Goal: Information Seeking & Learning: Compare options

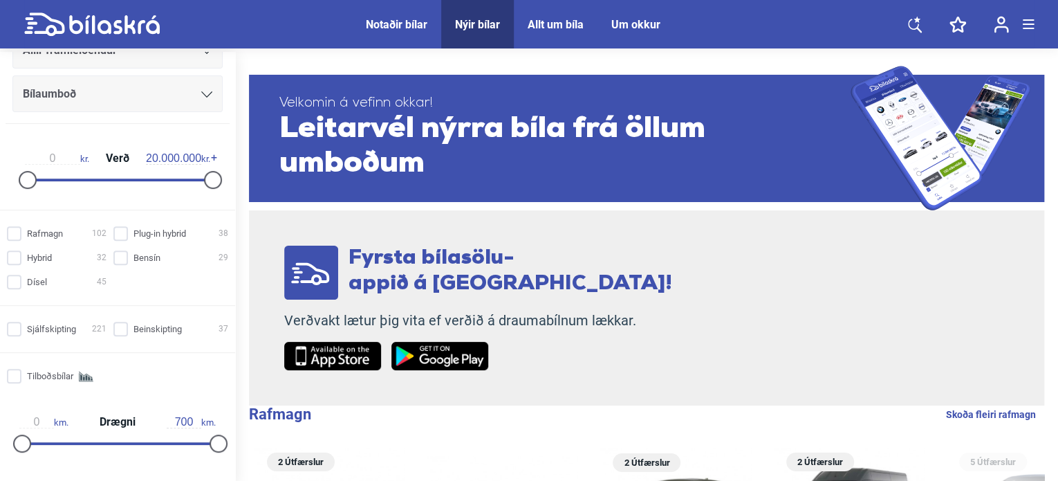
scroll to position [346, 0]
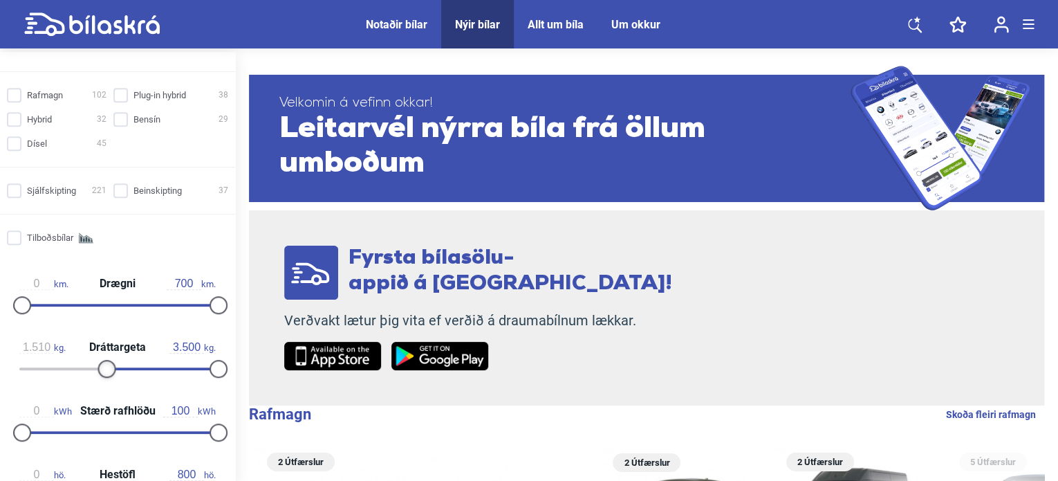
type input "1.500"
drag, startPoint x: 19, startPoint y: 366, endPoint x: 102, endPoint y: 370, distance: 82.4
click at [102, 370] on div at bounding box center [107, 369] width 18 height 18
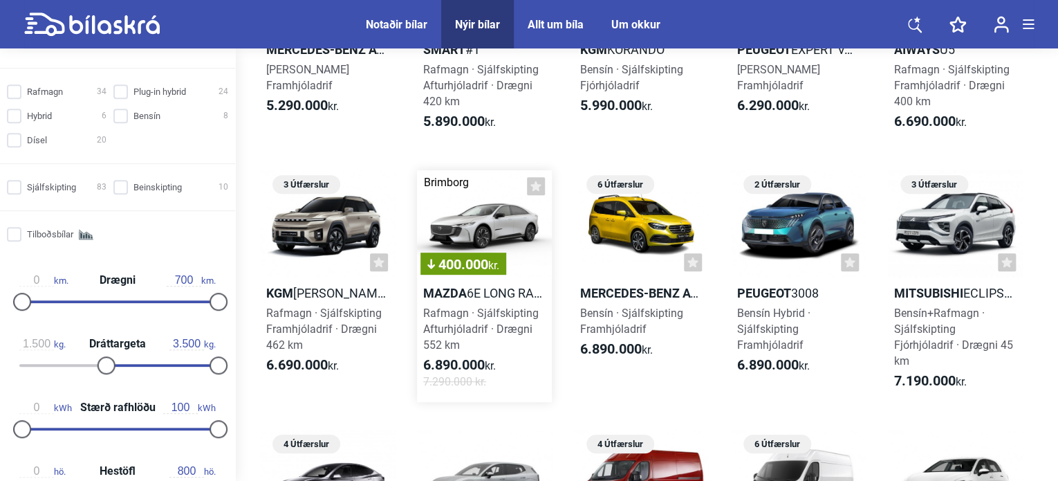
click at [473, 214] on div "400.000 kr." at bounding box center [484, 224] width 135 height 108
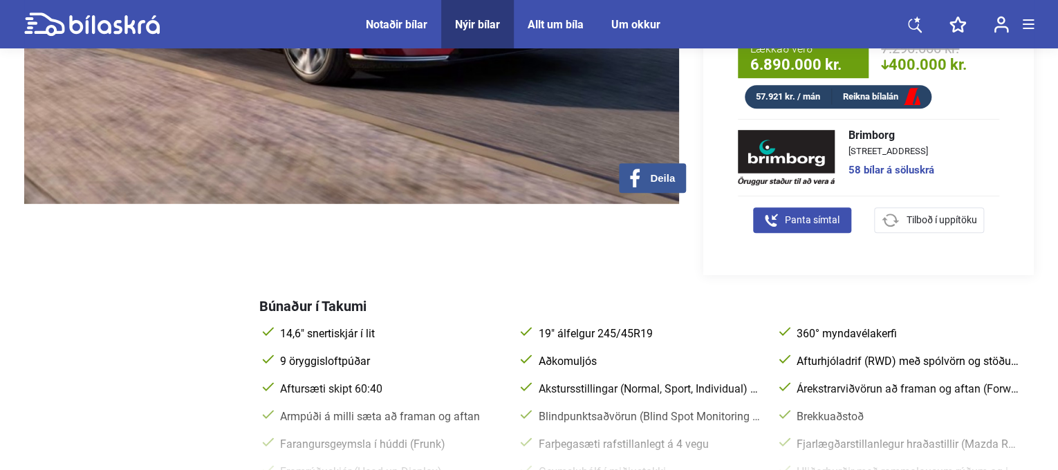
scroll to position [484, 0]
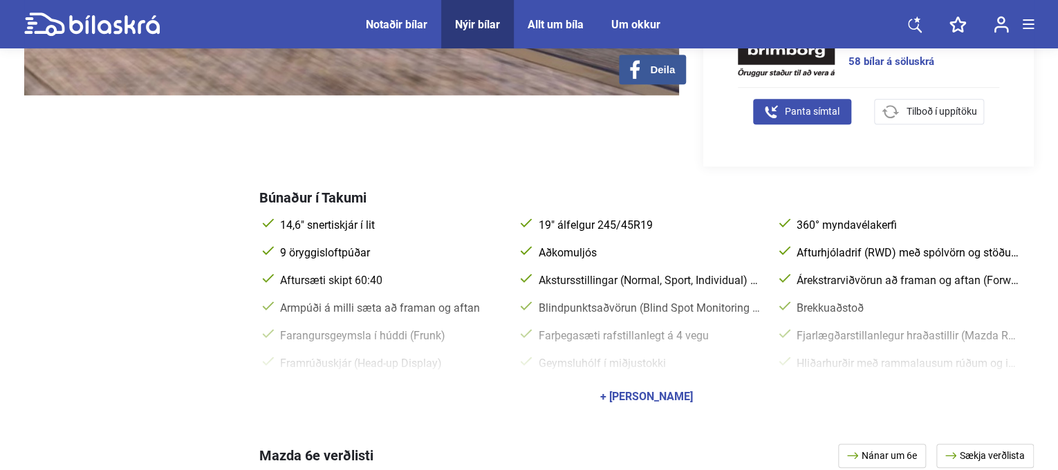
click at [634, 378] on div "+ [PERSON_NAME]" at bounding box center [646, 397] width 775 height 39
click at [642, 392] on div "+ [PERSON_NAME]" at bounding box center [646, 397] width 93 height 11
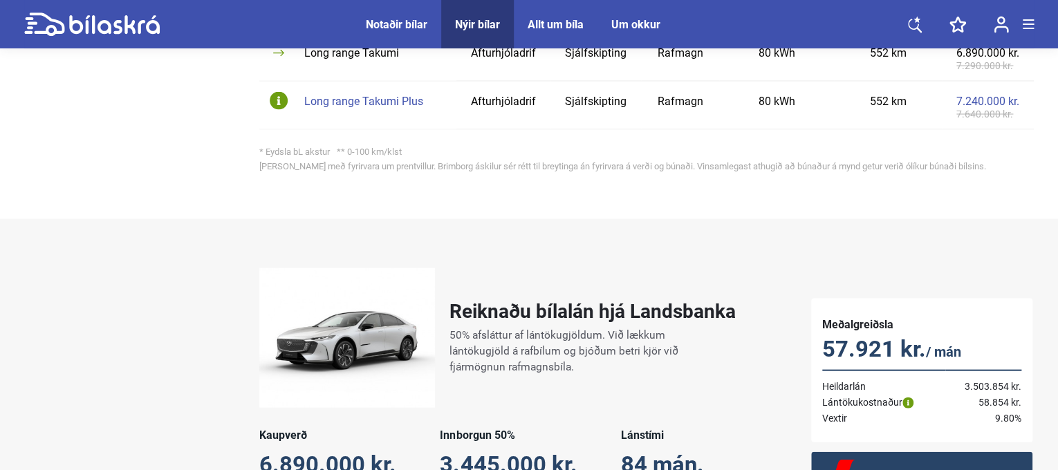
scroll to position [1453, 0]
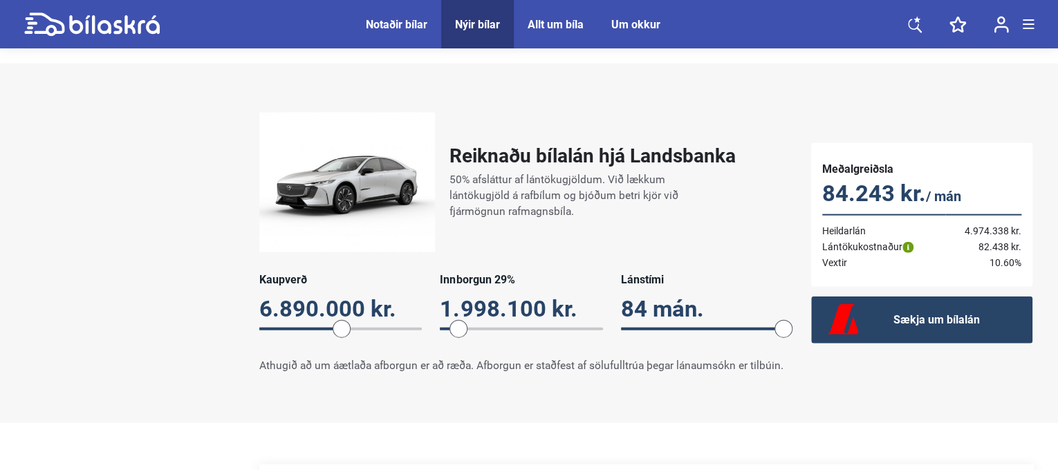
drag, startPoint x: 501, startPoint y: 309, endPoint x: 459, endPoint y: 309, distance: 41.5
click at [459, 320] on span at bounding box center [459, 329] width 18 height 18
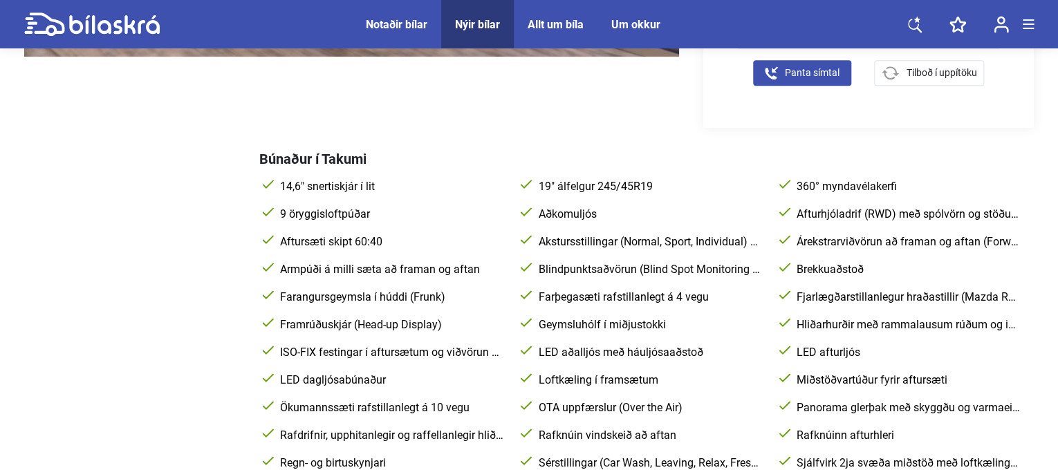
scroll to position [277, 0]
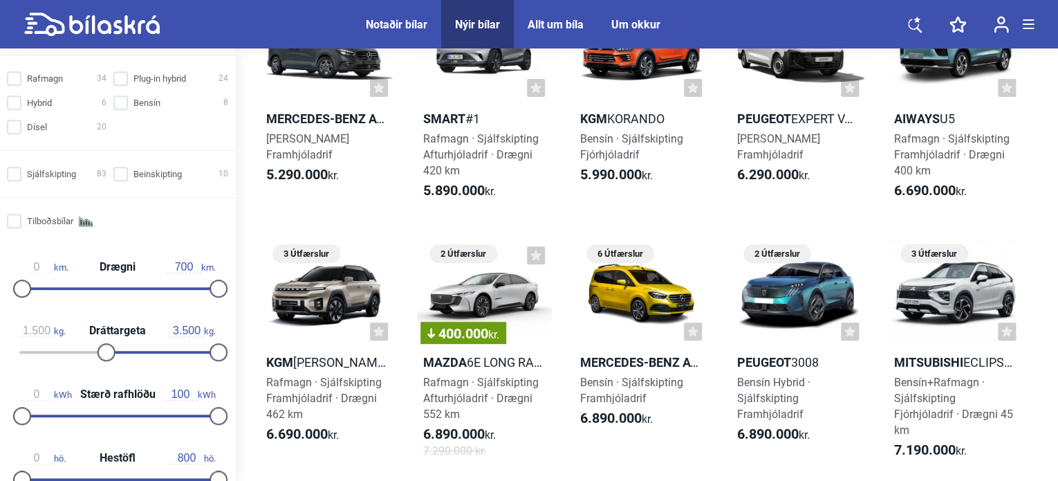
scroll to position [360, 0]
type input "1.600"
drag, startPoint x: 104, startPoint y: 354, endPoint x: 110, endPoint y: 347, distance: 9.4
click at [110, 347] on div at bounding box center [112, 351] width 18 height 18
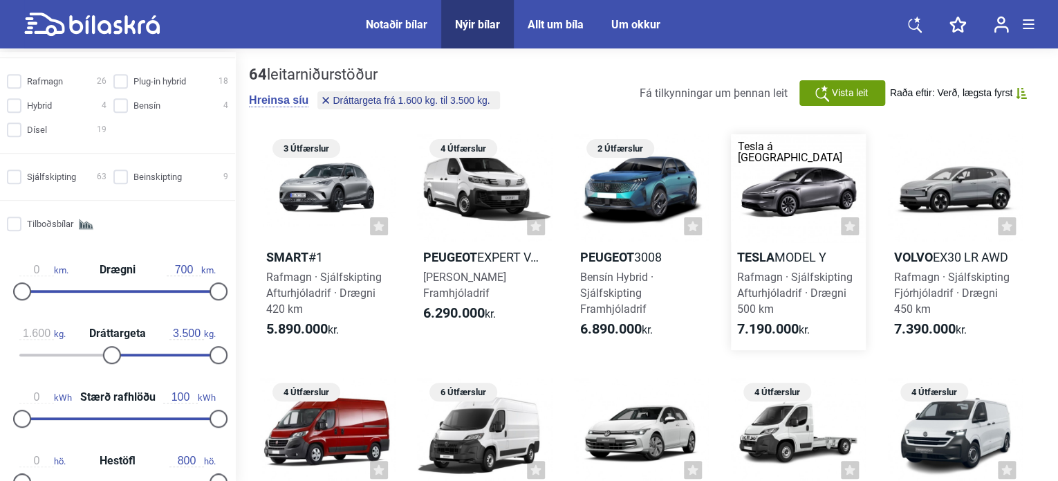
click at [825, 250] on h2 "Tesla Model Y" at bounding box center [798, 257] width 135 height 16
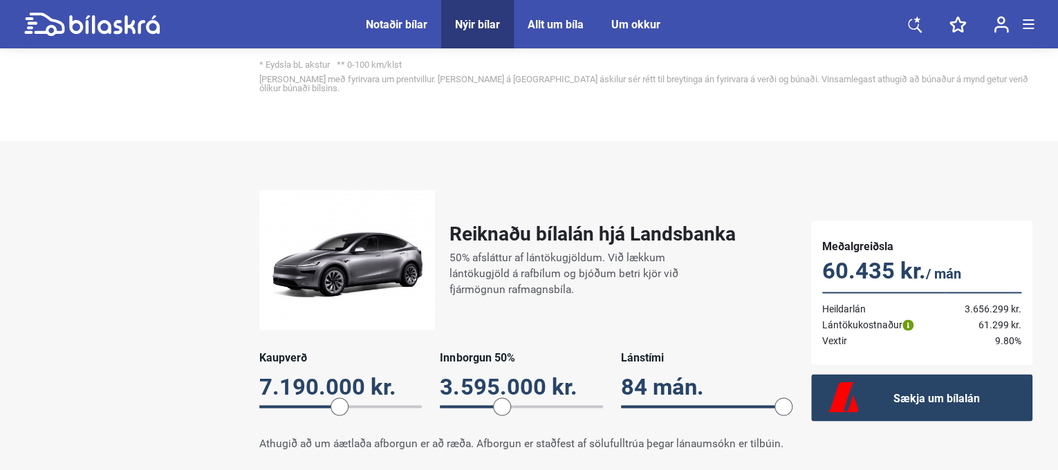
scroll to position [1038, 0]
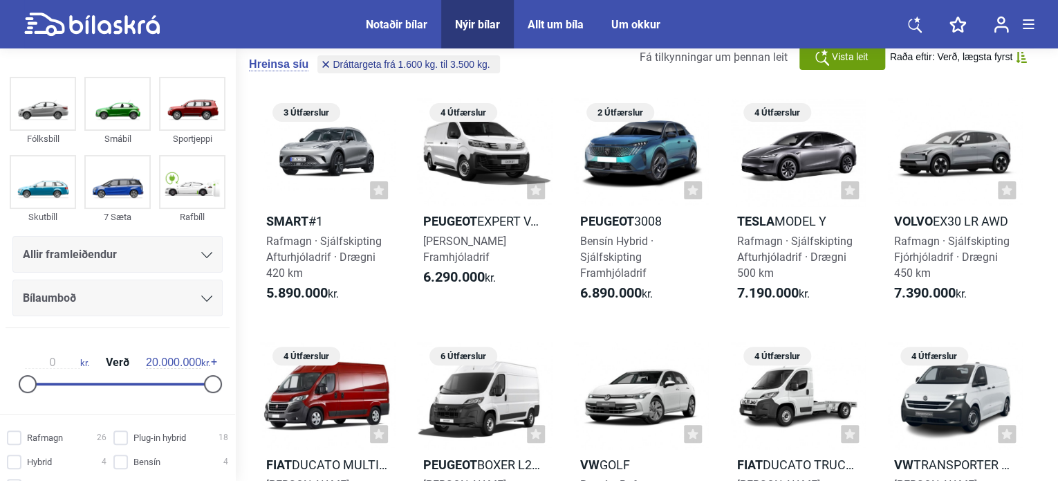
scroll to position [69, 0]
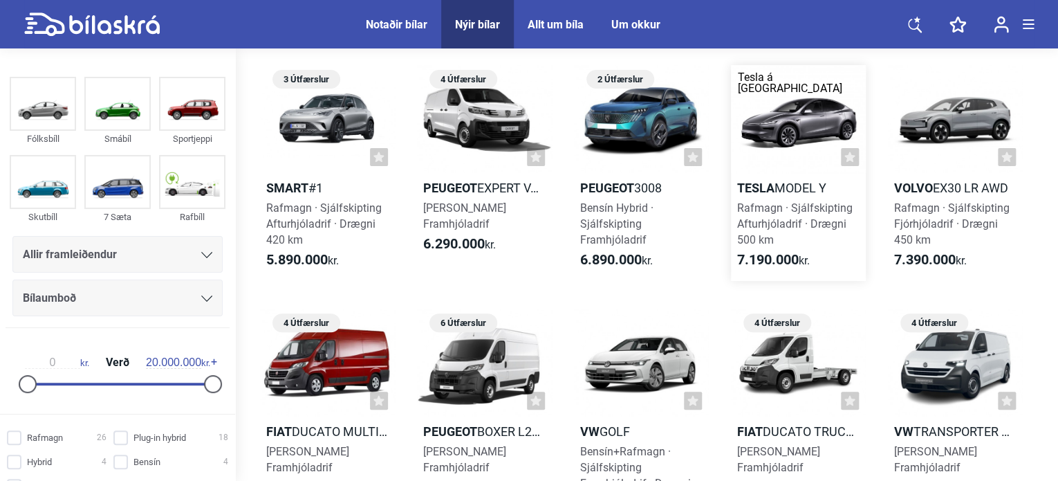
click at [757, 113] on div at bounding box center [798, 119] width 135 height 108
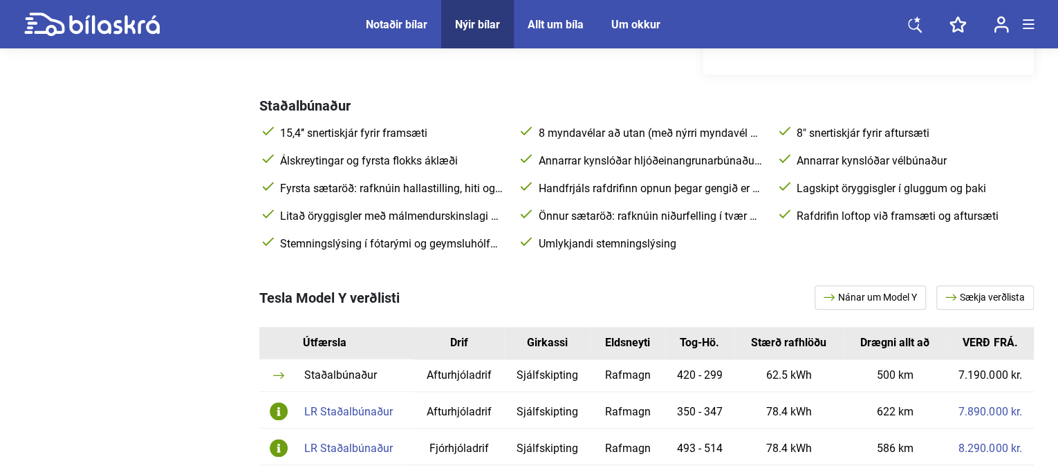
scroll to position [623, 0]
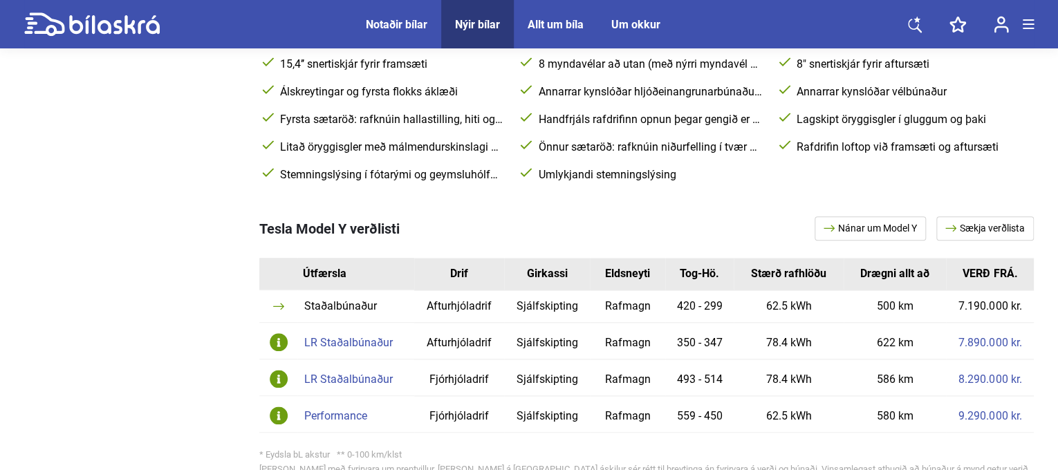
click at [356, 374] on div "LR Staðalbúnaður" at bounding box center [355, 379] width 103 height 11
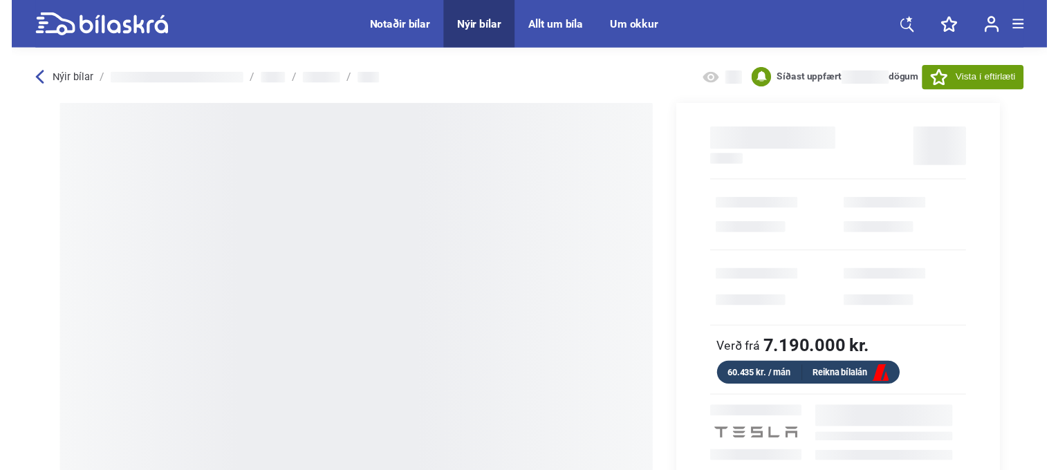
scroll to position [69, 0]
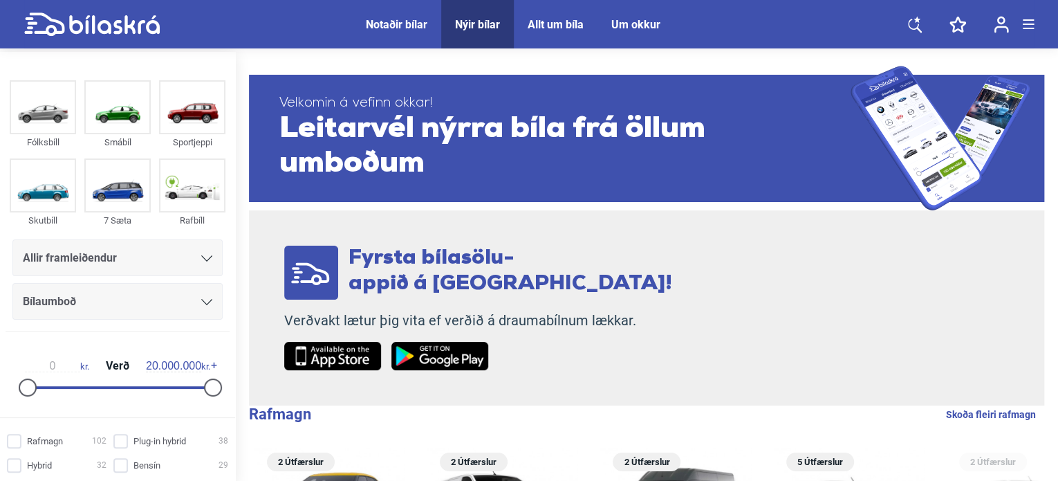
click at [135, 257] on div "Allir framleiðendur" at bounding box center [118, 257] width 190 height 19
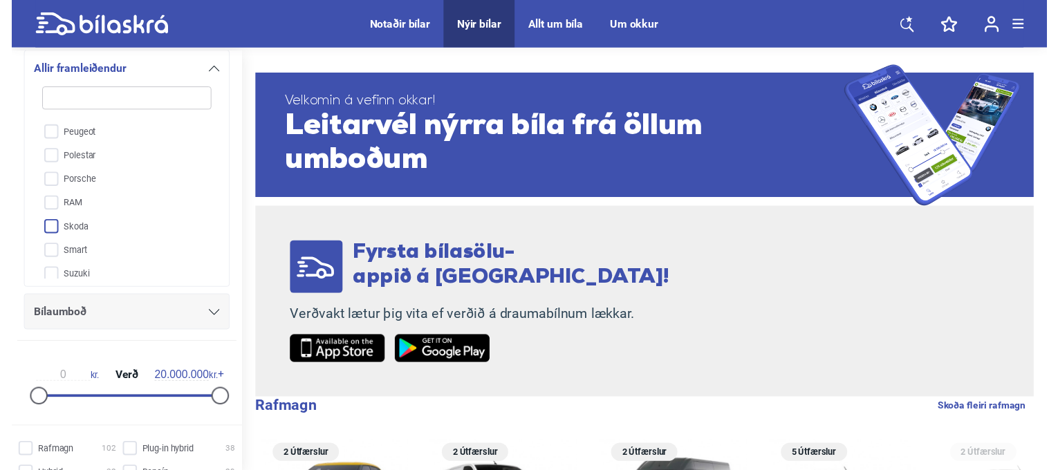
scroll to position [526, 0]
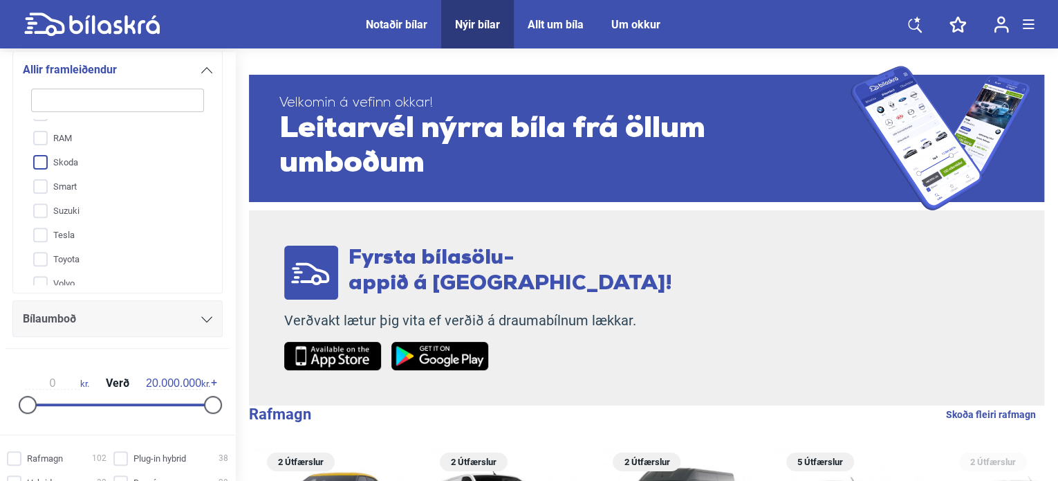
click at [94, 167] on input "Skoda" at bounding box center [108, 163] width 174 height 24
checkbox input "true"
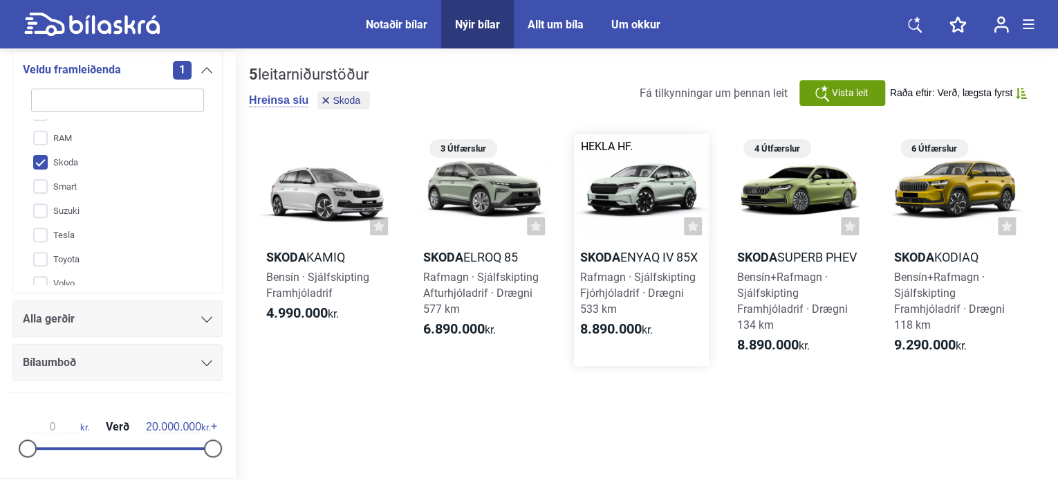
click at [623, 190] on div at bounding box center [641, 188] width 135 height 108
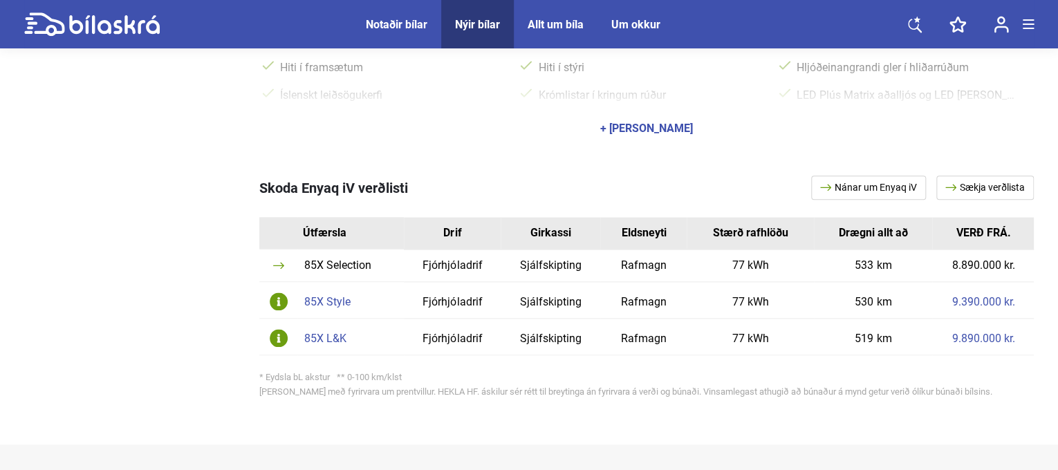
scroll to position [830, 0]
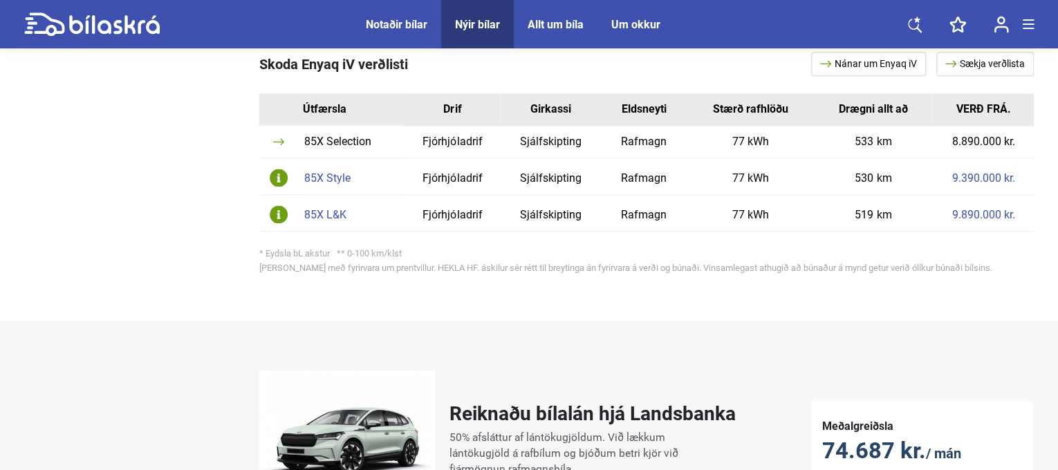
click at [321, 173] on div "85X Style" at bounding box center [350, 178] width 93 height 11
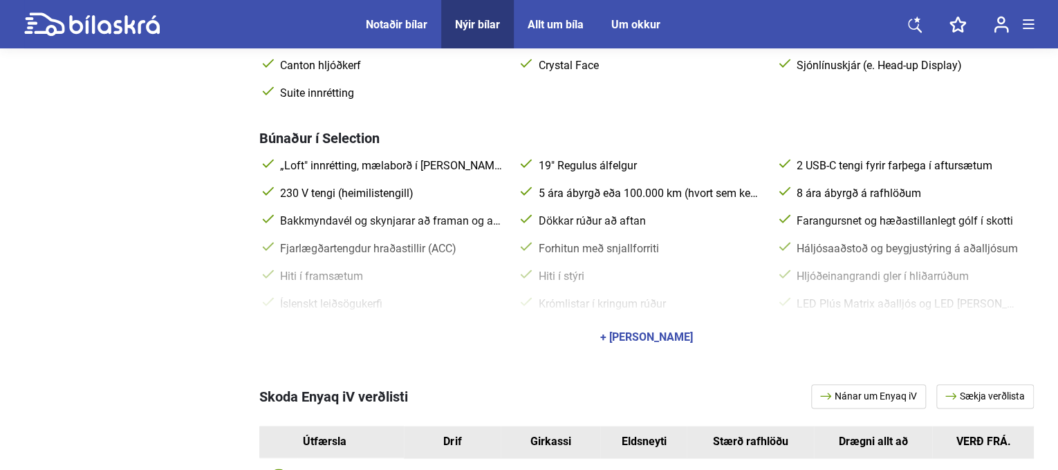
scroll to position [692, 0]
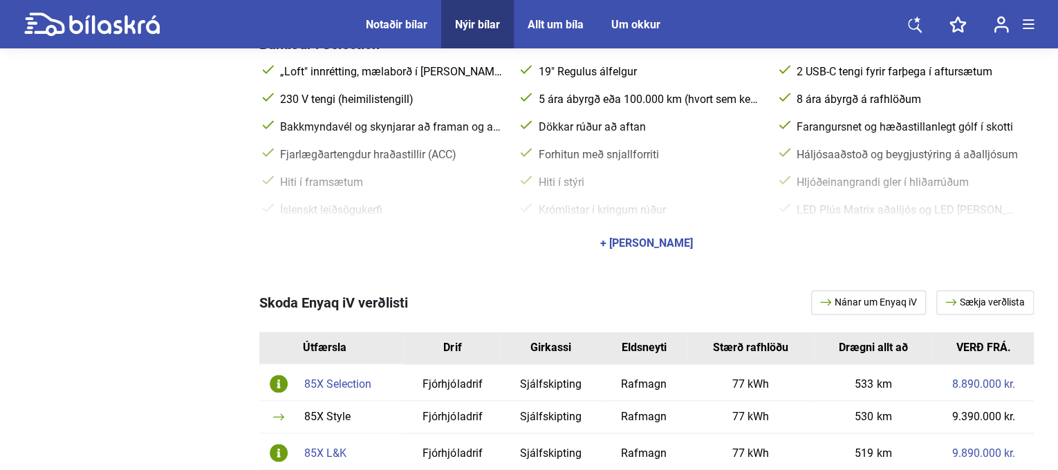
click at [332, 448] on div "85X L&K" at bounding box center [350, 453] width 93 height 11
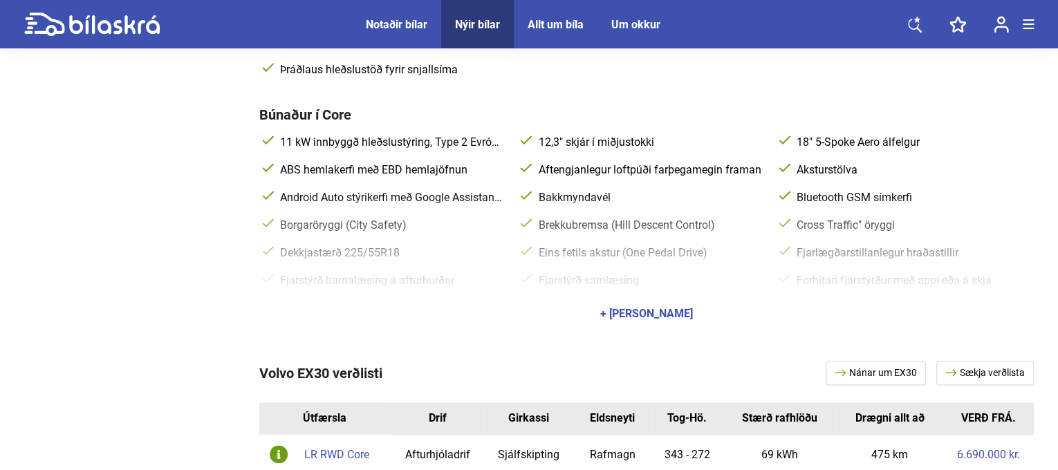
scroll to position [899, 0]
